Goal: Transaction & Acquisition: Purchase product/service

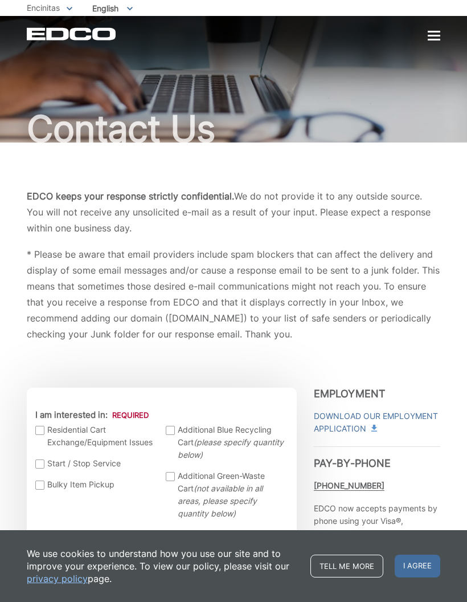
click at [424, 231] on p "EDCO keeps your response strictly confidential. We do not provide it to any out…" at bounding box center [234, 212] width 414 height 48
click at [428, 230] on p "EDCO keeps your response strictly confidential. We do not provide it to any out…" at bounding box center [234, 212] width 414 height 48
click at [402, 242] on div "EDCO keeps your response strictly confidential. We do not provide it to any out…" at bounding box center [234, 265] width 414 height 154
click at [435, 36] on div at bounding box center [434, 36] width 13 height 2
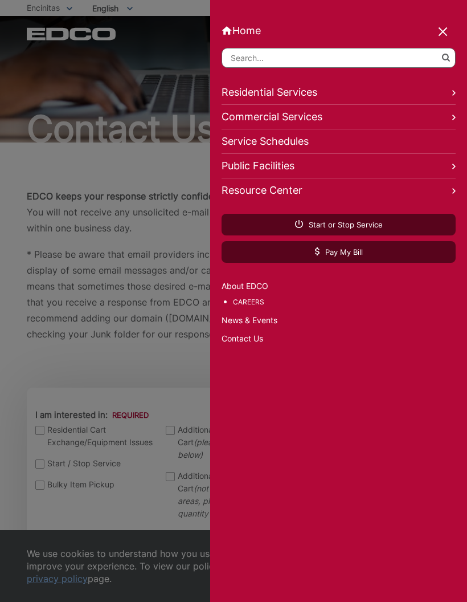
click at [365, 93] on link "Residential Services" at bounding box center [339, 92] width 234 height 24
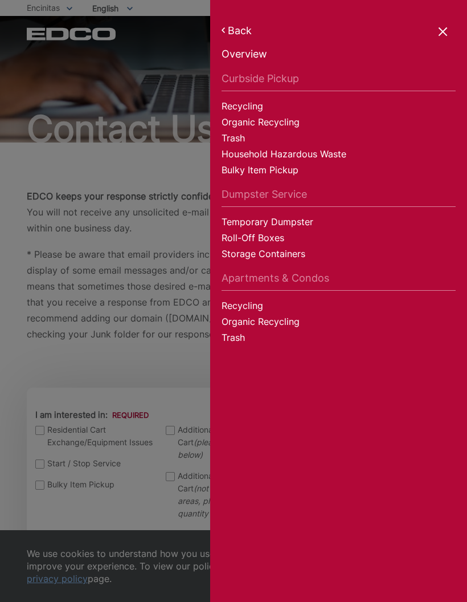
click at [257, 107] on link "Recycling" at bounding box center [339, 108] width 234 height 16
click at [287, 124] on link "Organic Recycling" at bounding box center [339, 124] width 234 height 16
click at [238, 138] on link "Trash" at bounding box center [339, 140] width 234 height 16
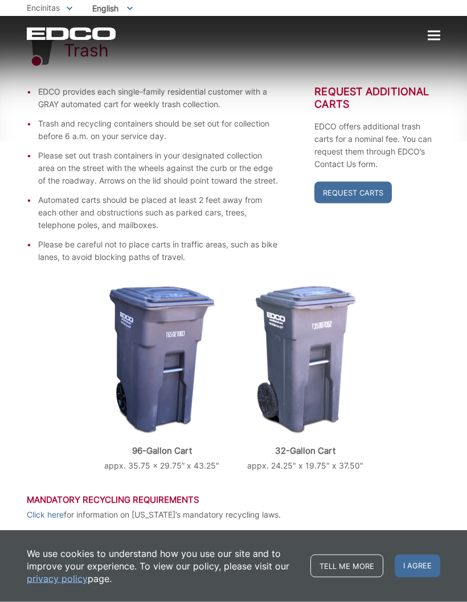
scroll to position [158, 0]
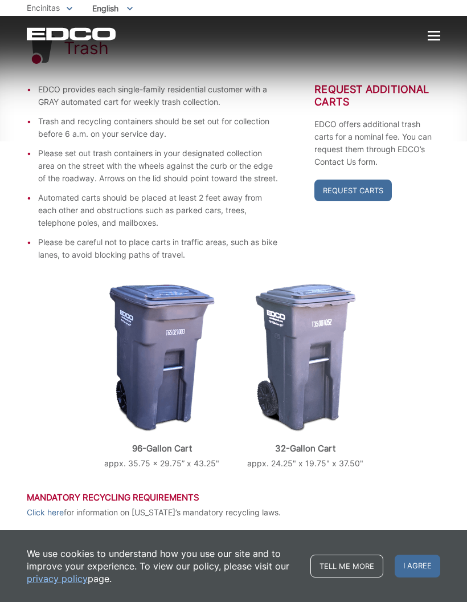
click at [434, 34] on div at bounding box center [434, 36] width 13 height 10
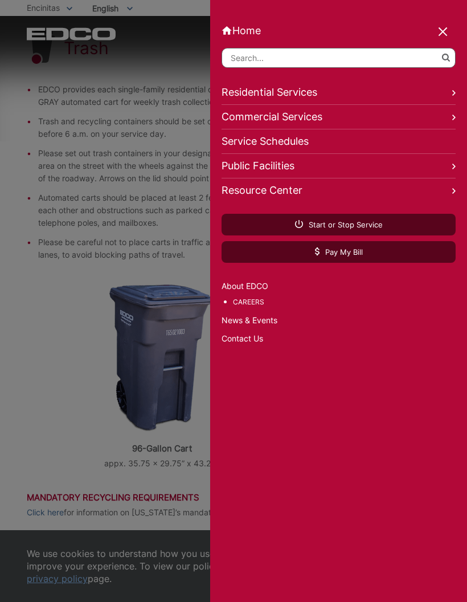
click at [6, 440] on div at bounding box center [233, 301] width 467 height 602
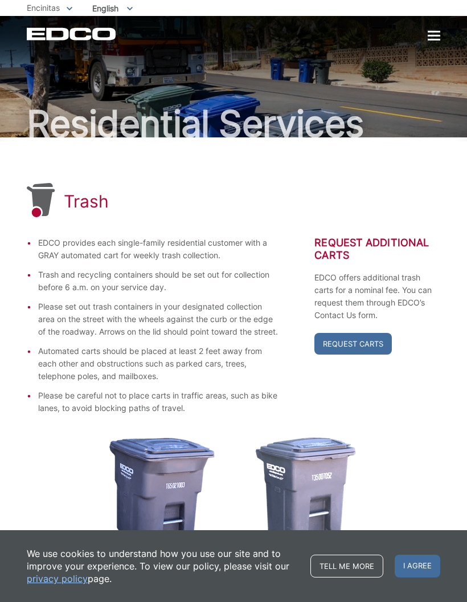
scroll to position [0, 0]
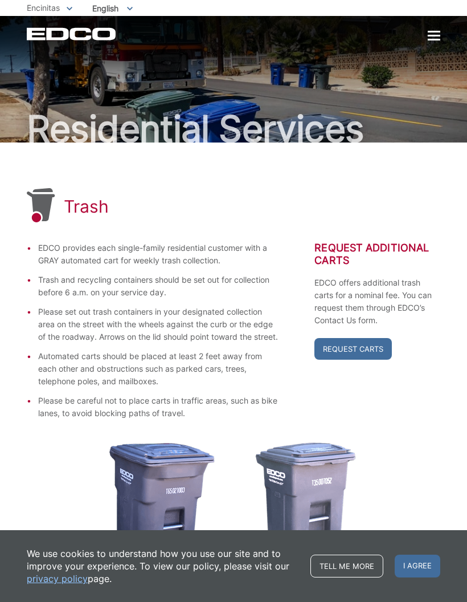
click at [433, 36] on div at bounding box center [434, 36] width 13 height 2
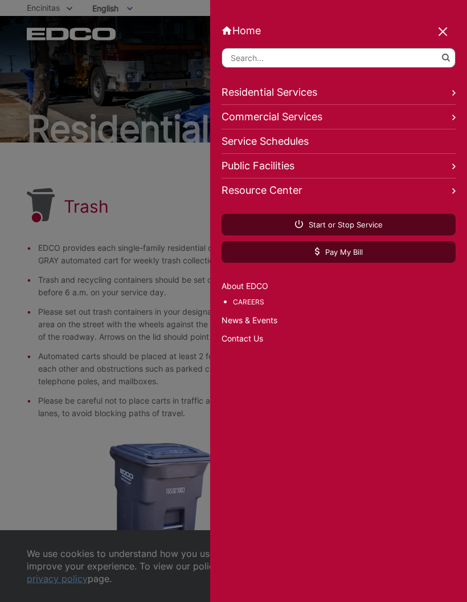
click at [398, 263] on link "Pay My Bill" at bounding box center [339, 252] width 234 height 22
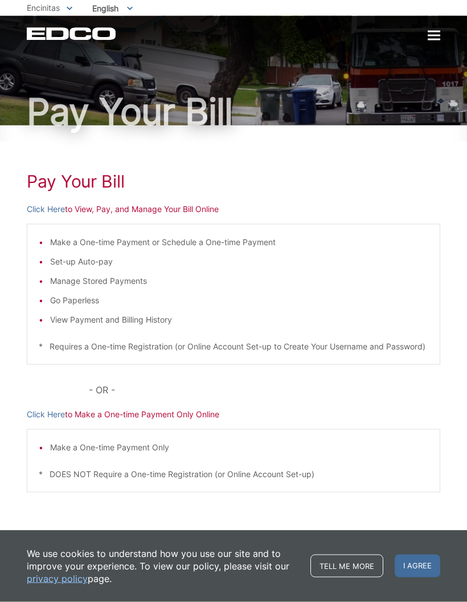
scroll to position [30, 0]
click at [154, 203] on p "Click Here to View, Pay, and Manage Your Bill Online" at bounding box center [234, 209] width 414 height 13
click at [174, 203] on p "Click Here to View, Pay, and Manage Your Bill Online" at bounding box center [234, 209] width 414 height 13
click at [124, 203] on p "Click Here to View, Pay, and Manage Your Bill Online" at bounding box center [234, 209] width 414 height 13
click at [128, 203] on p "Click Here to View, Pay, and Manage Your Bill Online" at bounding box center [234, 209] width 414 height 13
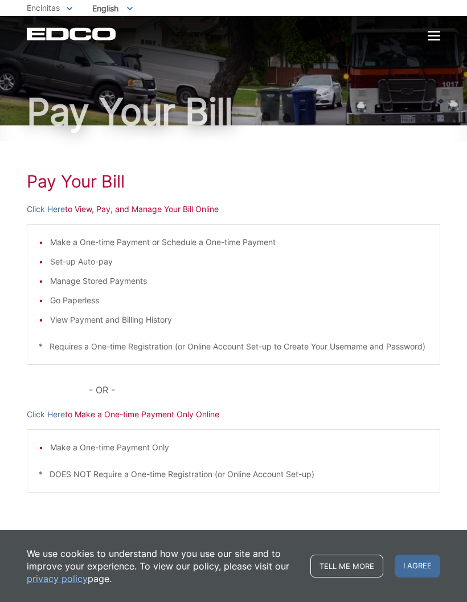
scroll to position [0, 0]
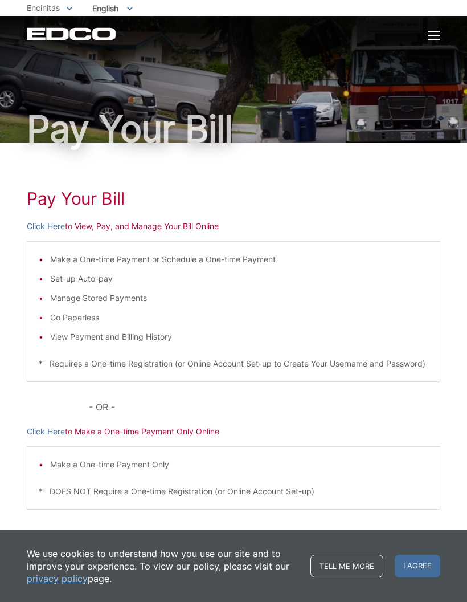
click at [37, 224] on link "Click Here" at bounding box center [46, 226] width 38 height 13
